Goal: Navigation & Orientation: Find specific page/section

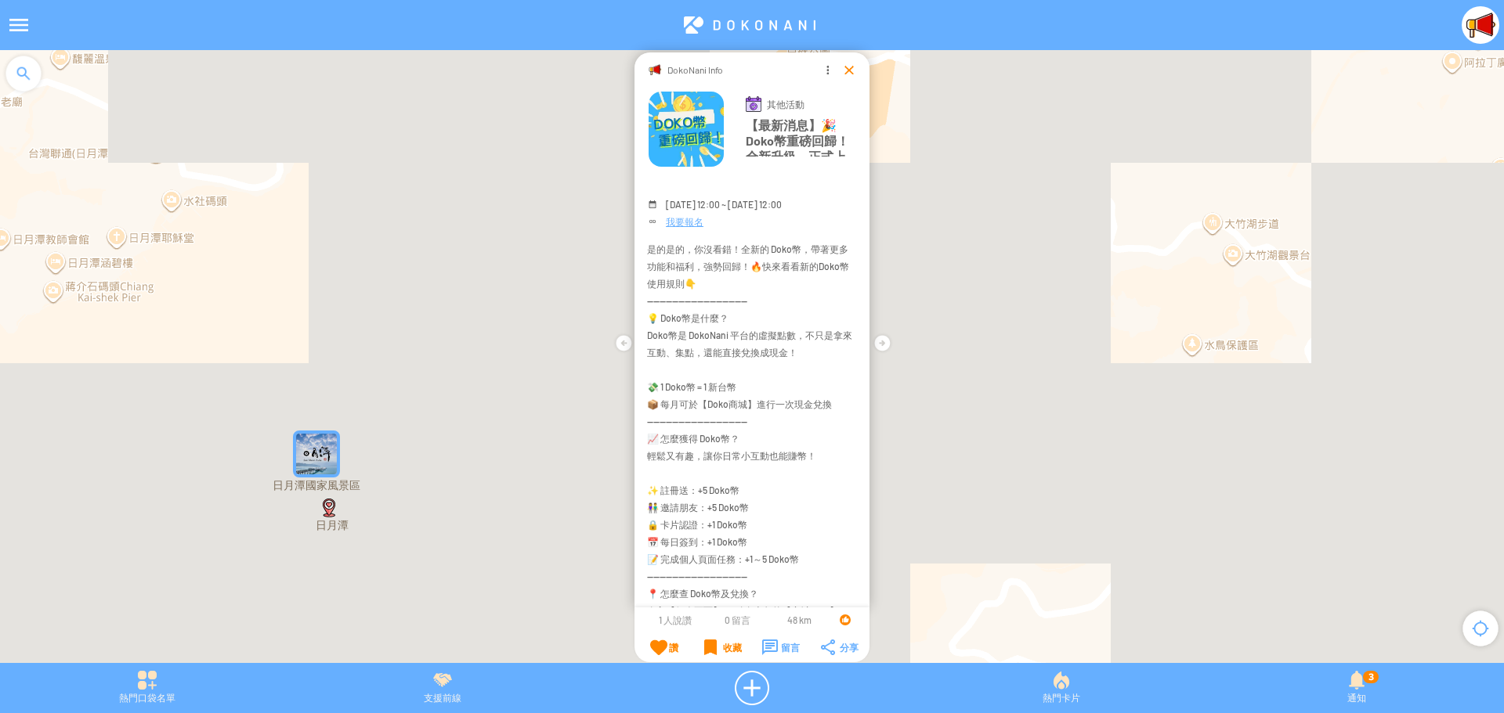
click at [844, 74] on div at bounding box center [849, 70] width 16 height 16
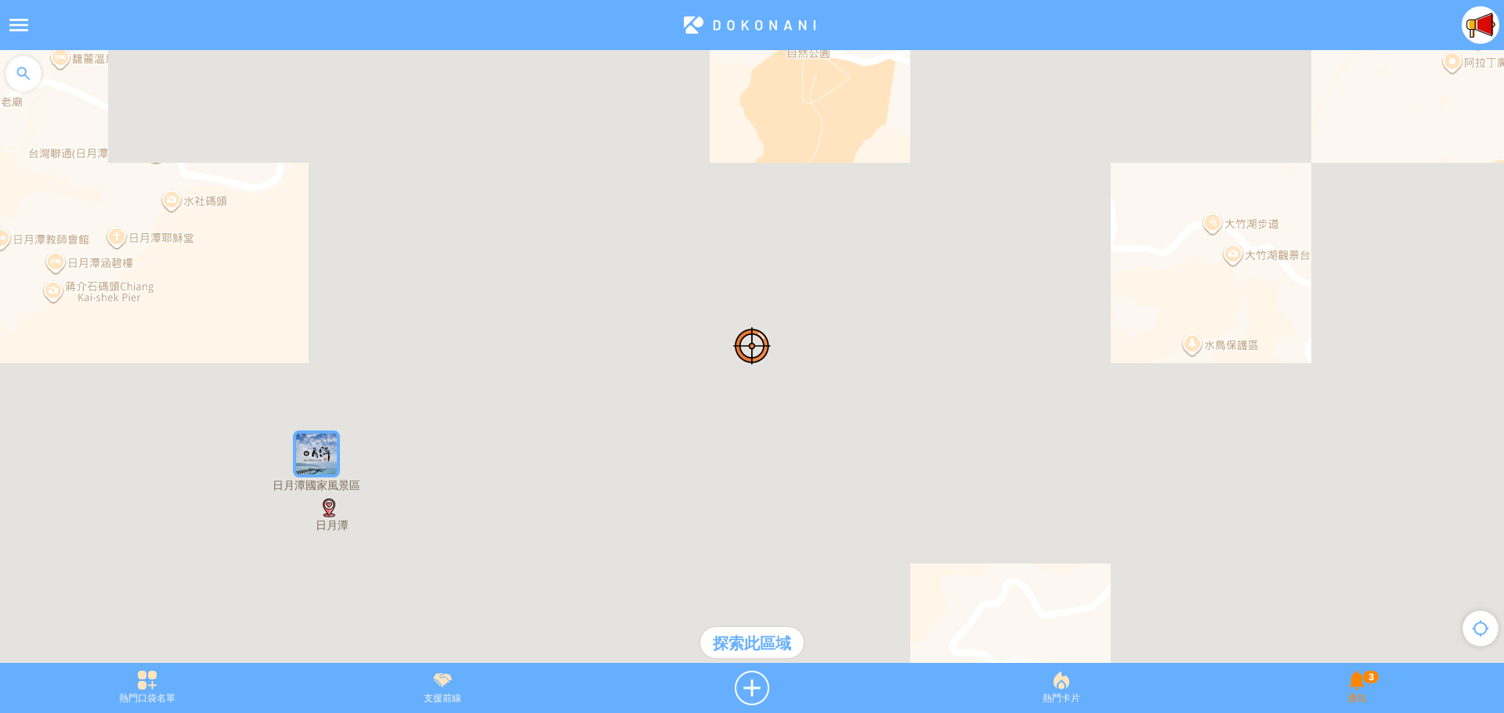
click at [1351, 677] on div "3 通知" at bounding box center [1356, 688] width 294 height 34
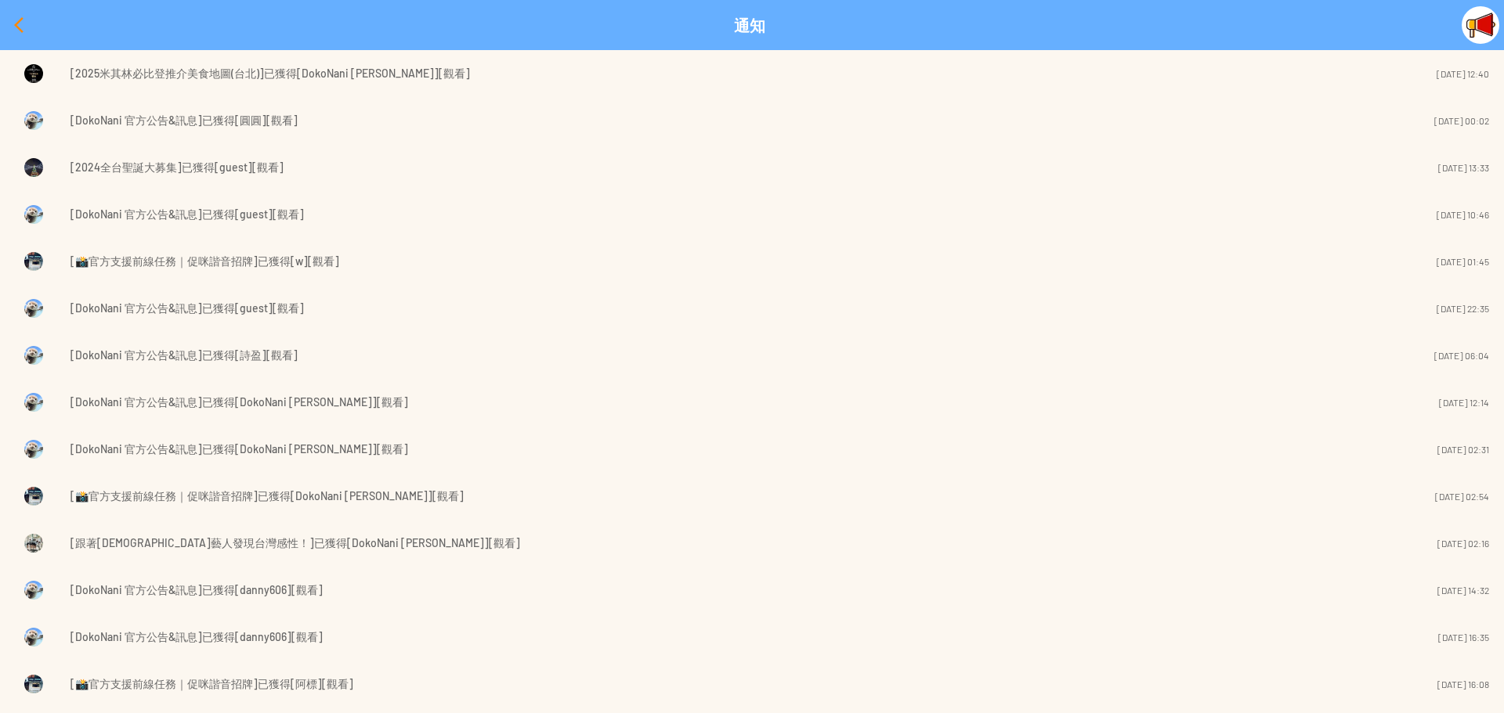
click at [14, 28] on div at bounding box center [19, 25] width 38 height 38
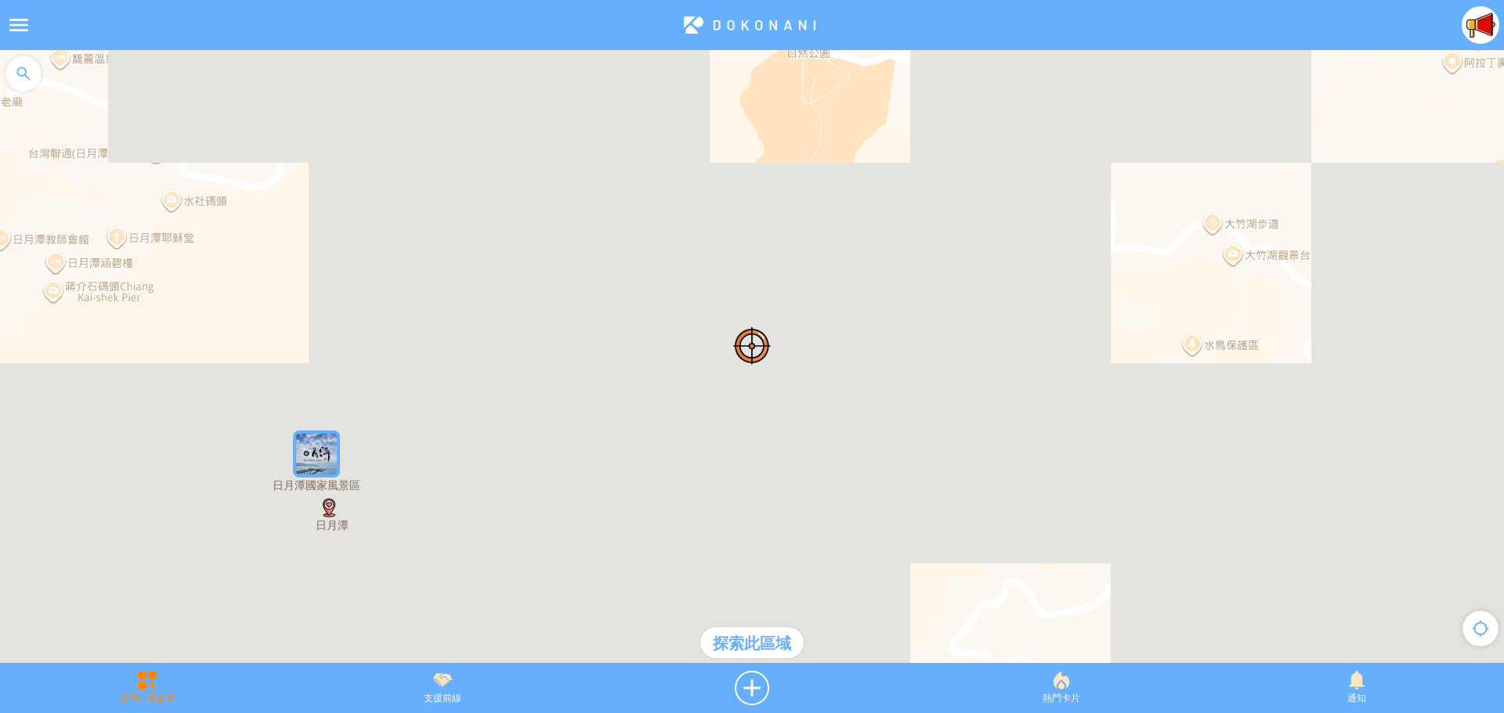
click at [136, 699] on div "熱門口袋名單" at bounding box center [147, 688] width 294 height 34
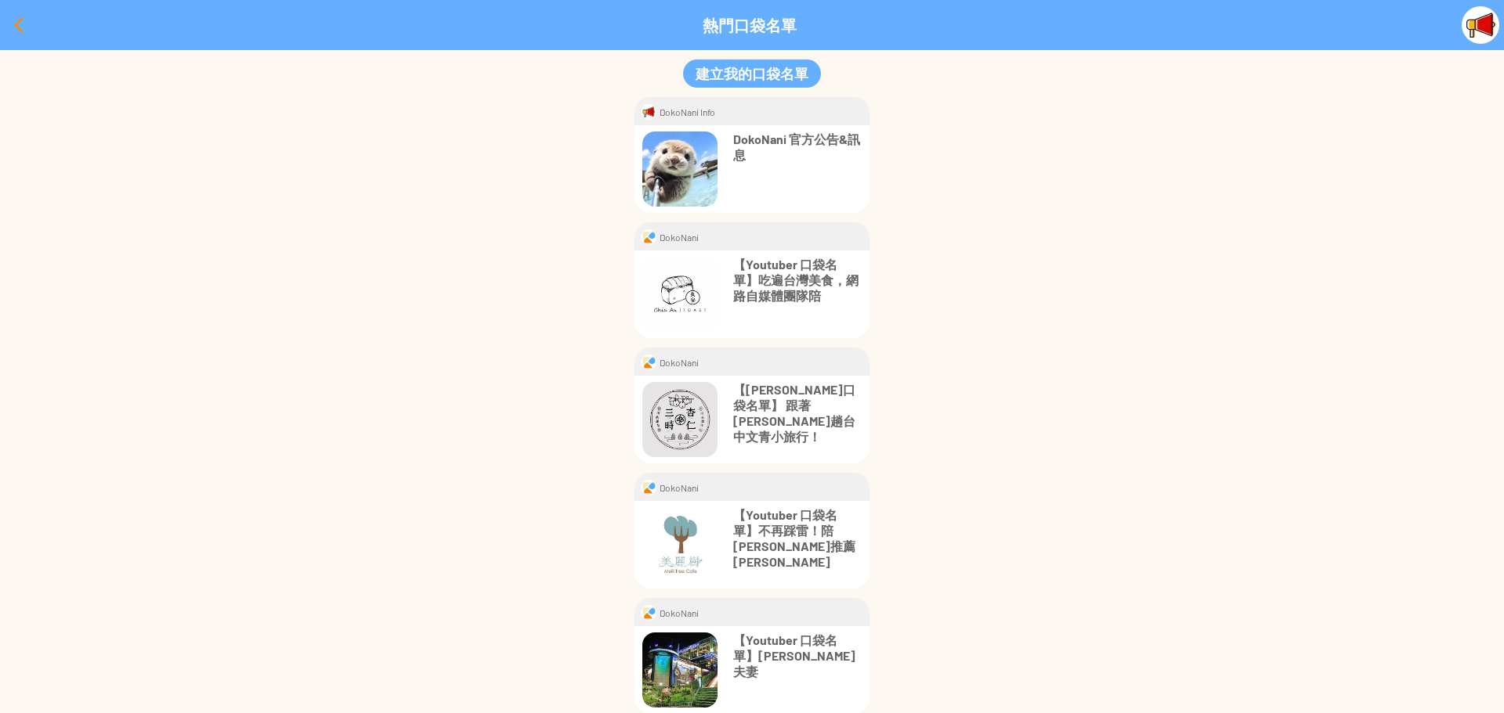
click at [13, 27] on div at bounding box center [19, 25] width 38 height 38
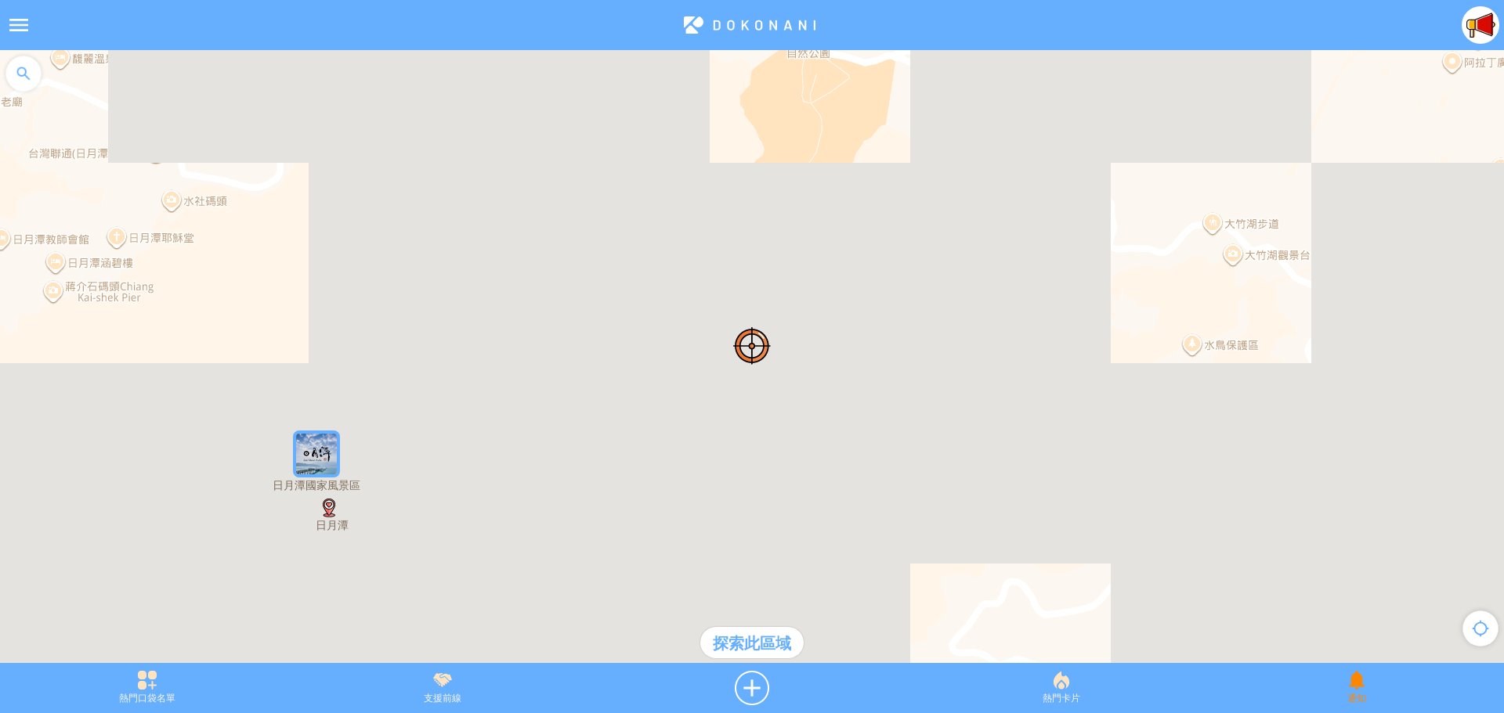
click at [1354, 685] on div "通知" at bounding box center [1356, 688] width 294 height 34
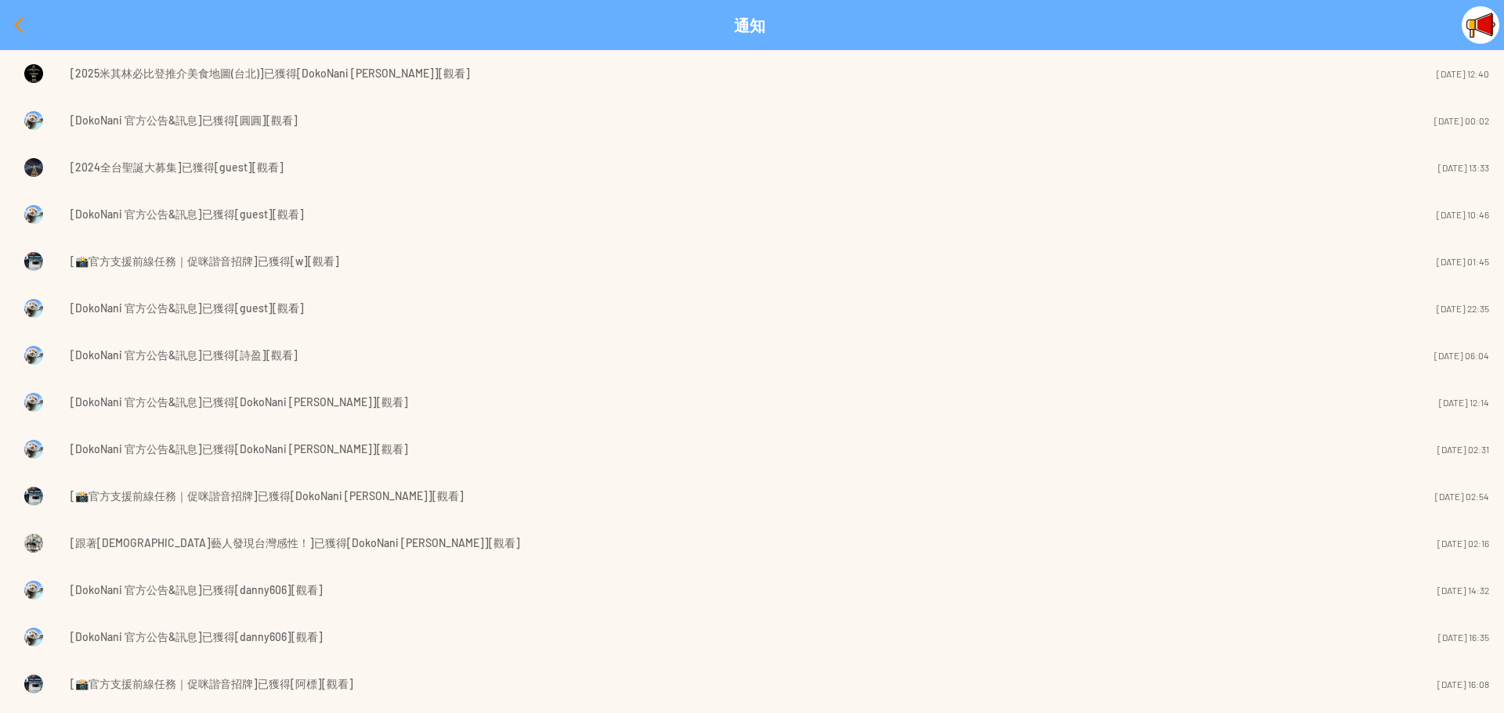
click at [16, 23] on div at bounding box center [19, 25] width 38 height 38
